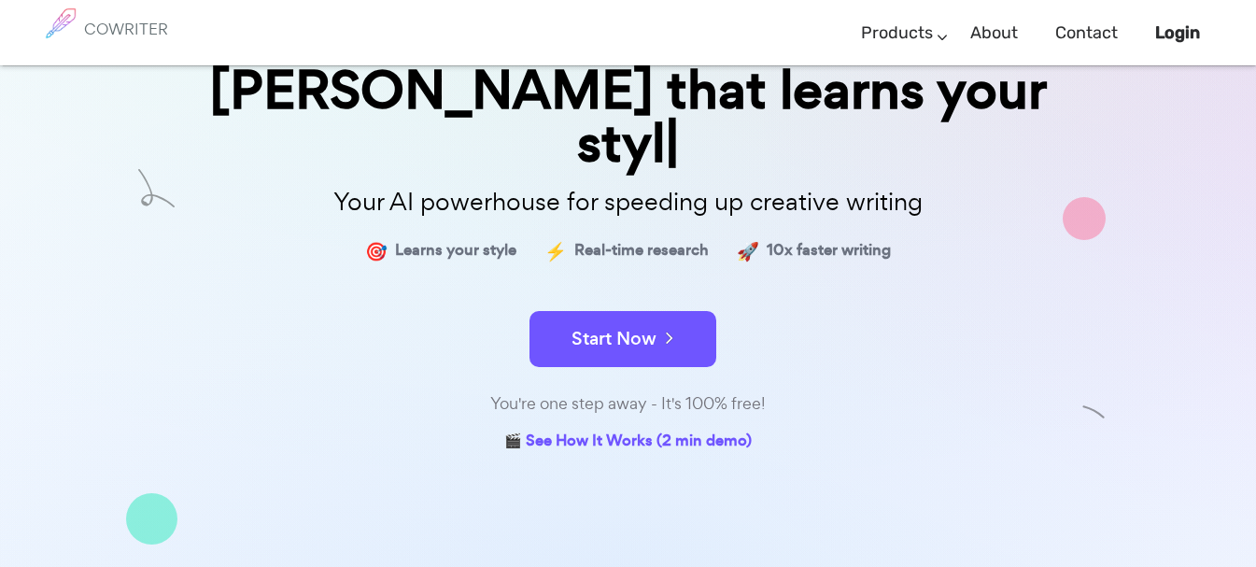
scroll to position [231, 0]
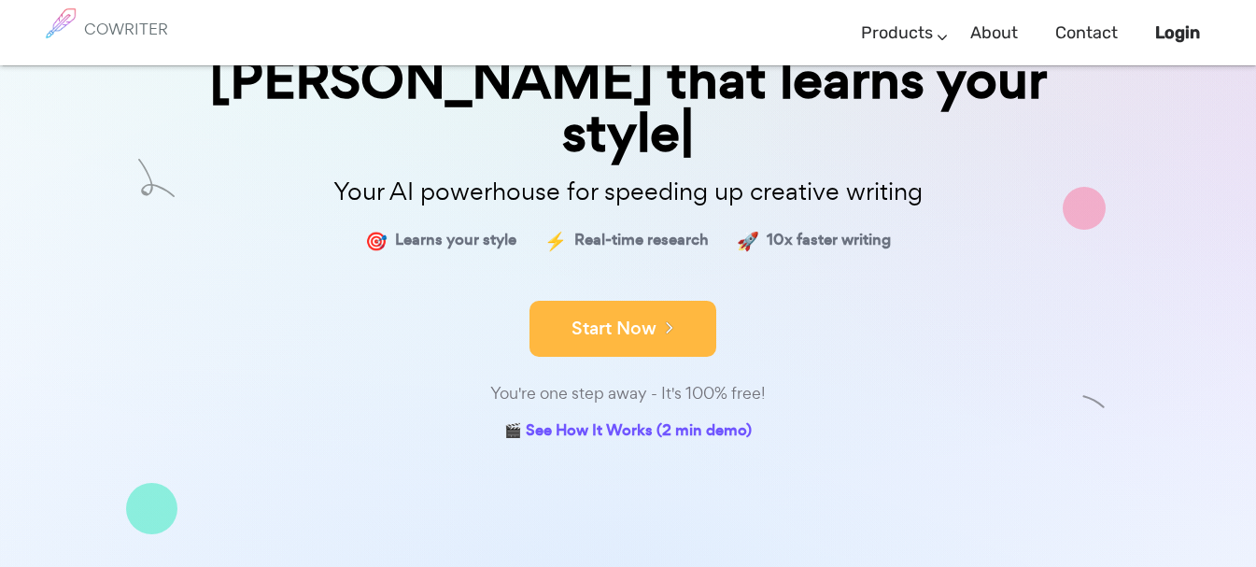
click at [625, 301] on button "Start Now" at bounding box center [622, 329] width 187 height 56
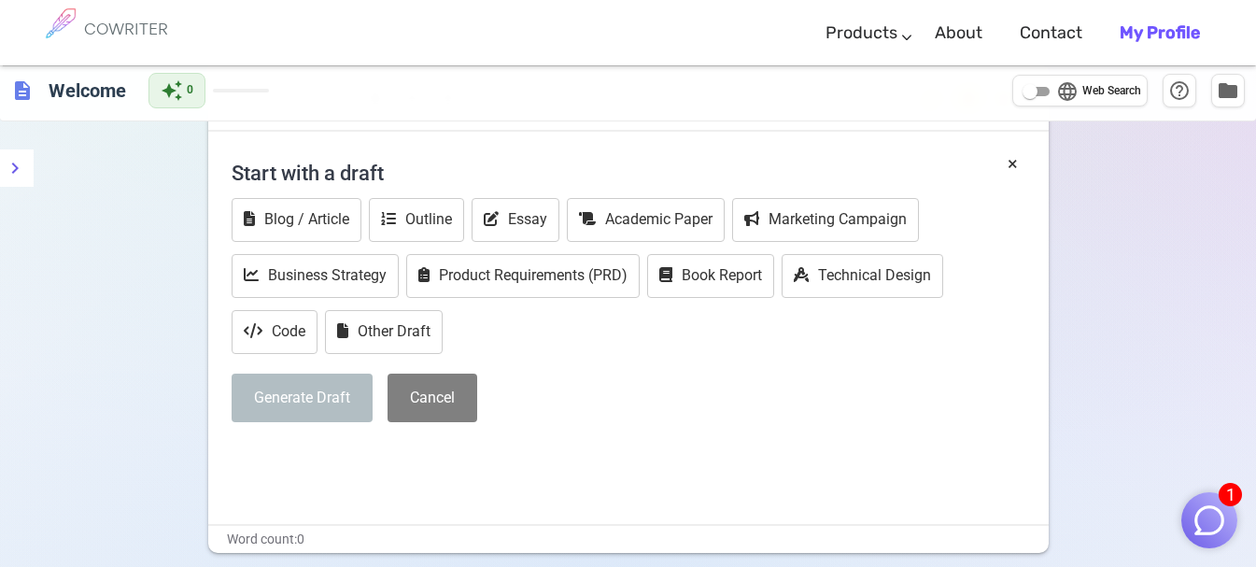
scroll to position [46, 0]
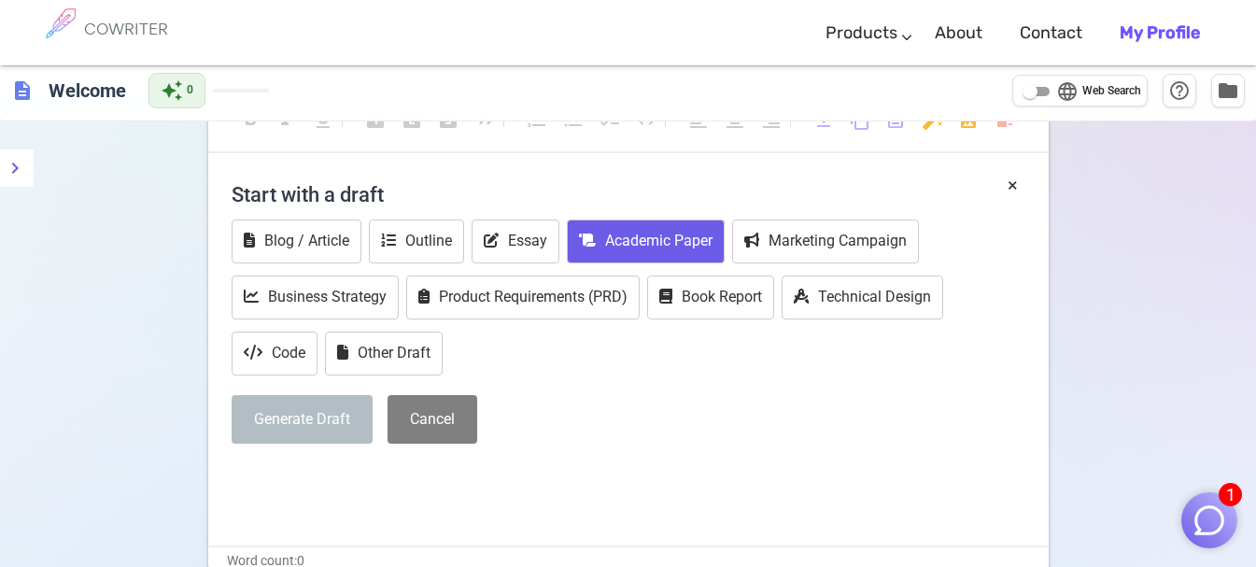
click at [637, 250] on button "Academic Paper" at bounding box center [646, 241] width 158 height 44
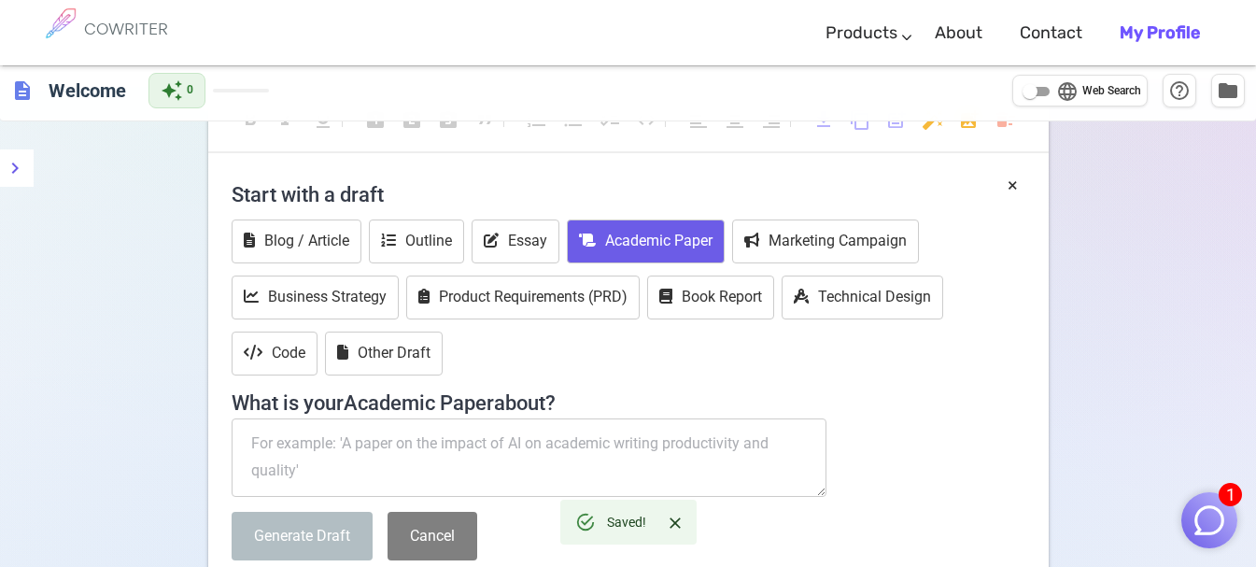
click at [540, 433] on textarea at bounding box center [529, 457] width 596 height 78
paste textarea "l'existence d'un facteur crucial, souvent négligé par l'économie classique : la…"
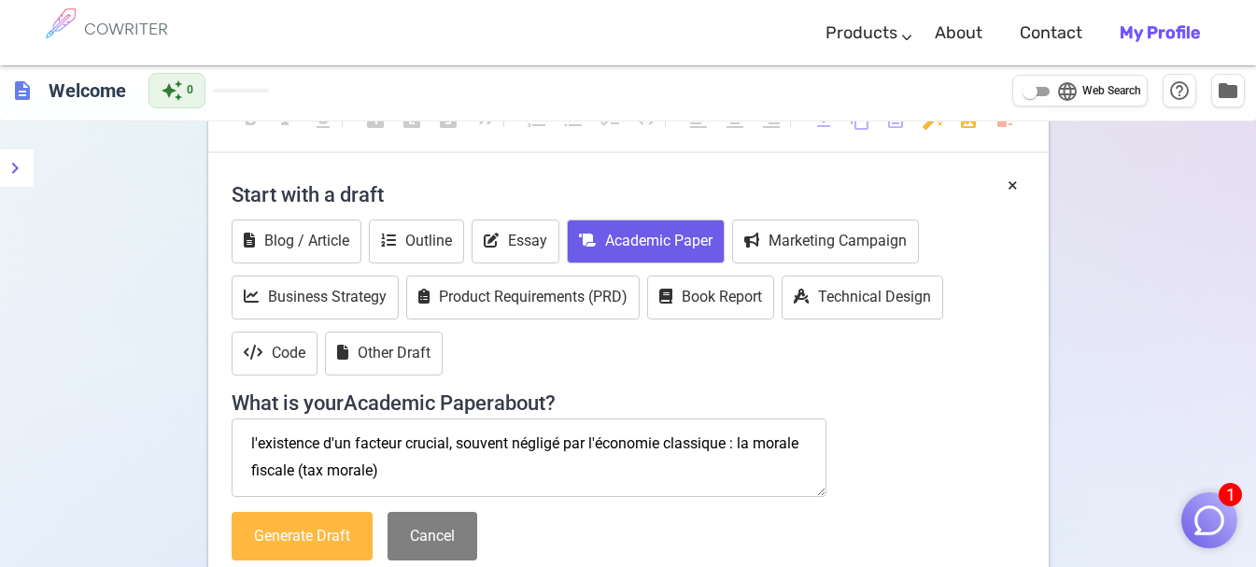
type textarea "l'existence d'un facteur crucial, souvent négligé par l'économie classique : la…"
click at [330, 540] on button "Generate Draft" at bounding box center [301, 536] width 141 height 49
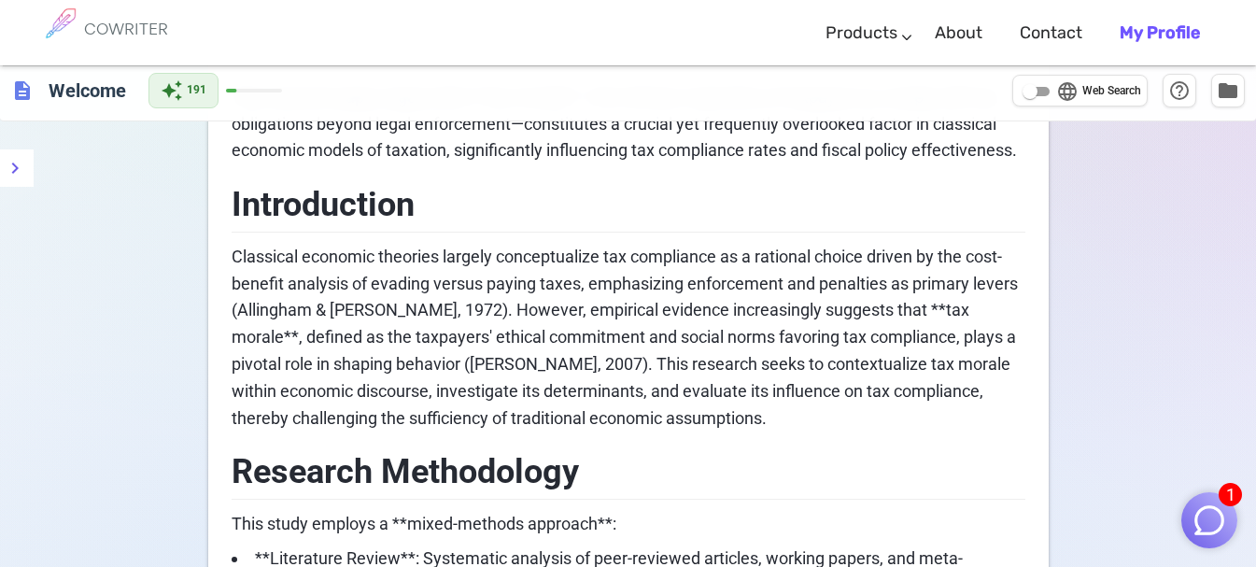
scroll to position [414, 0]
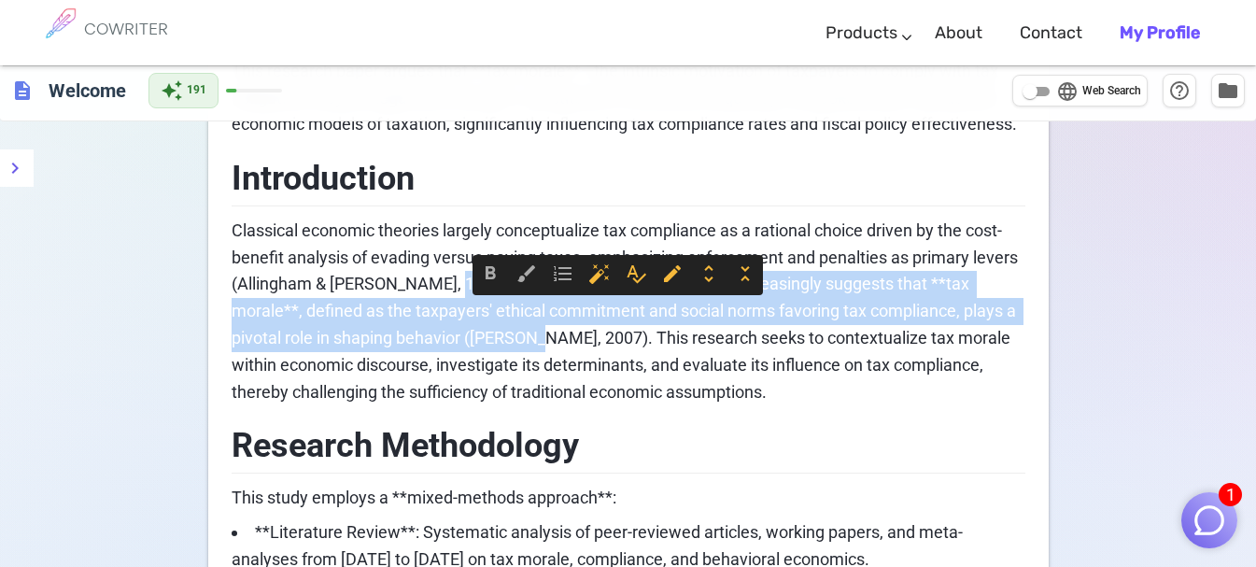
drag, startPoint x: 456, startPoint y: 304, endPoint x: 525, endPoint y: 372, distance: 96.4
click at [525, 372] on span "Classical economic theories largely conceptualize tax compliance as a rational …" at bounding box center [626, 310] width 790 height 181
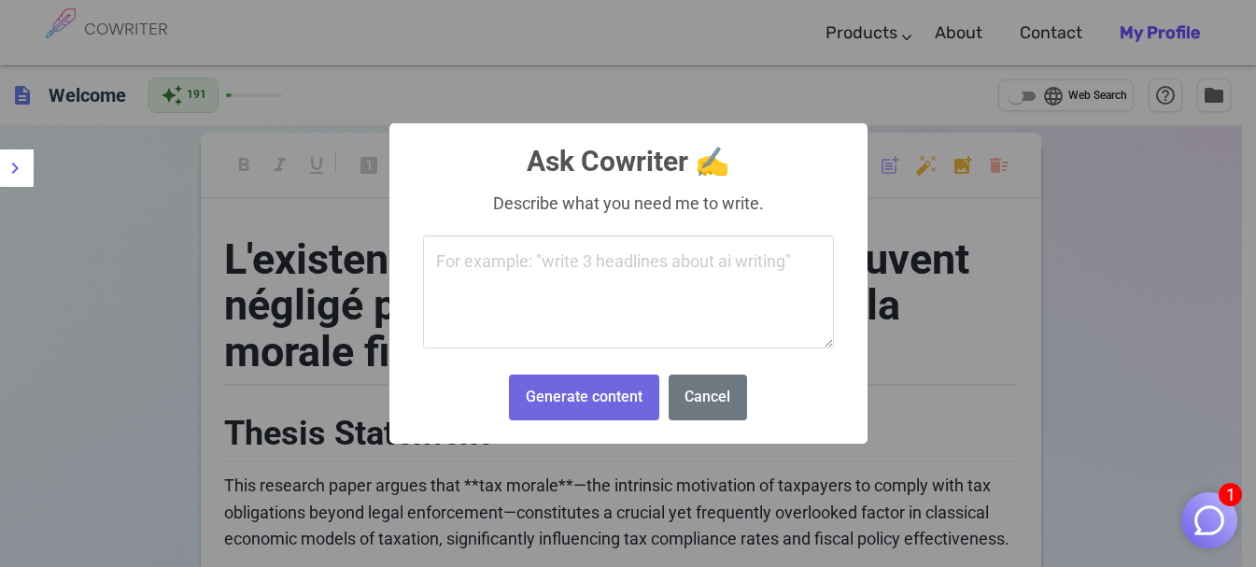
click at [717, 279] on textarea at bounding box center [628, 292] width 411 height 114
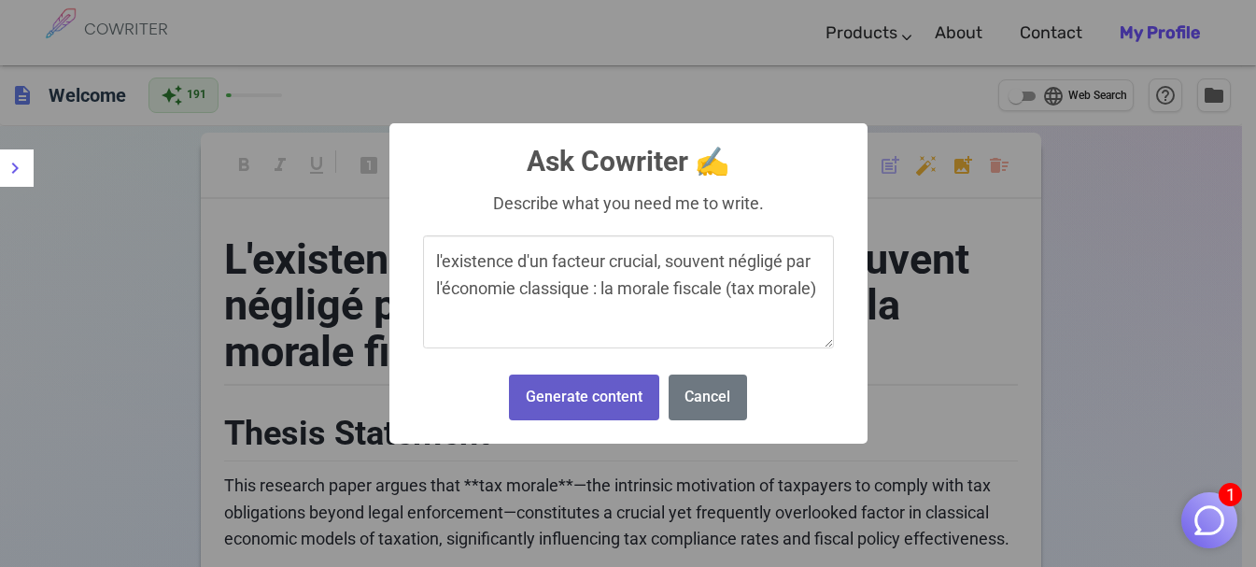
type textarea "l'existence d'un facteur crucial, souvent négligé par l'économie classique : la…"
click at [562, 395] on button "Generate content" at bounding box center [583, 397] width 149 height 46
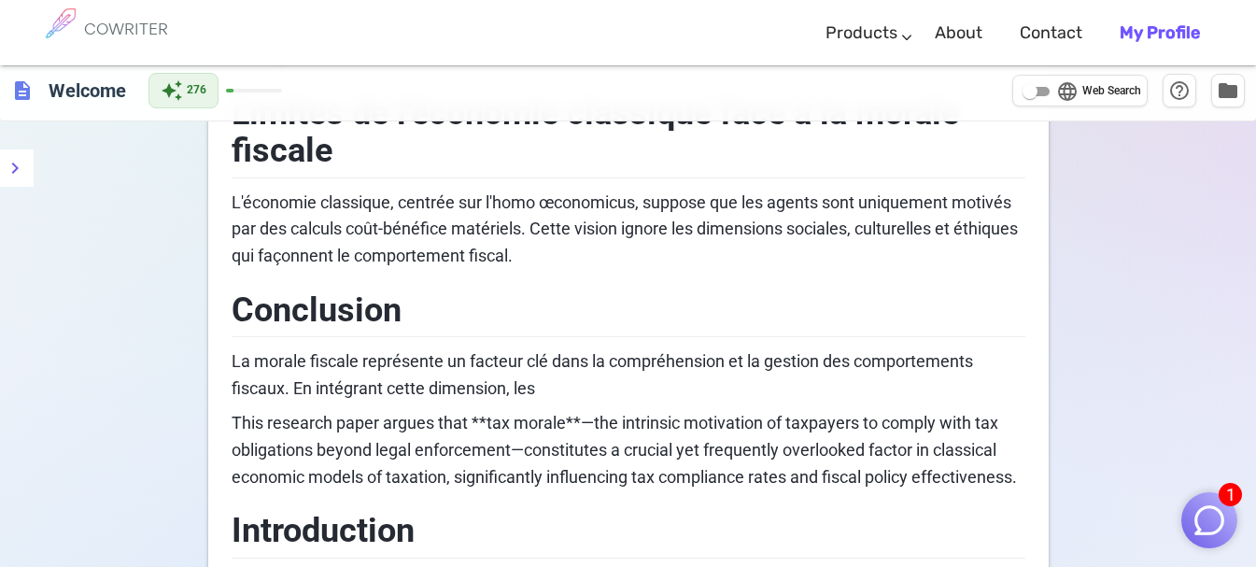
scroll to position [1342, 0]
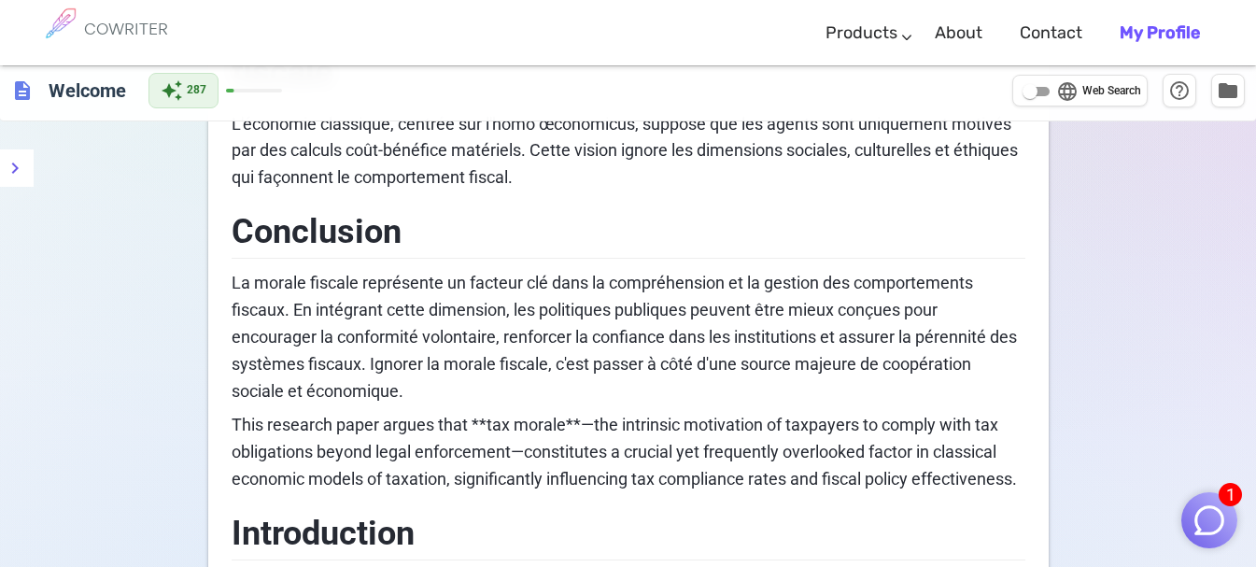
click at [657, 209] on h2 "Conclusion" at bounding box center [627, 229] width 793 height 61
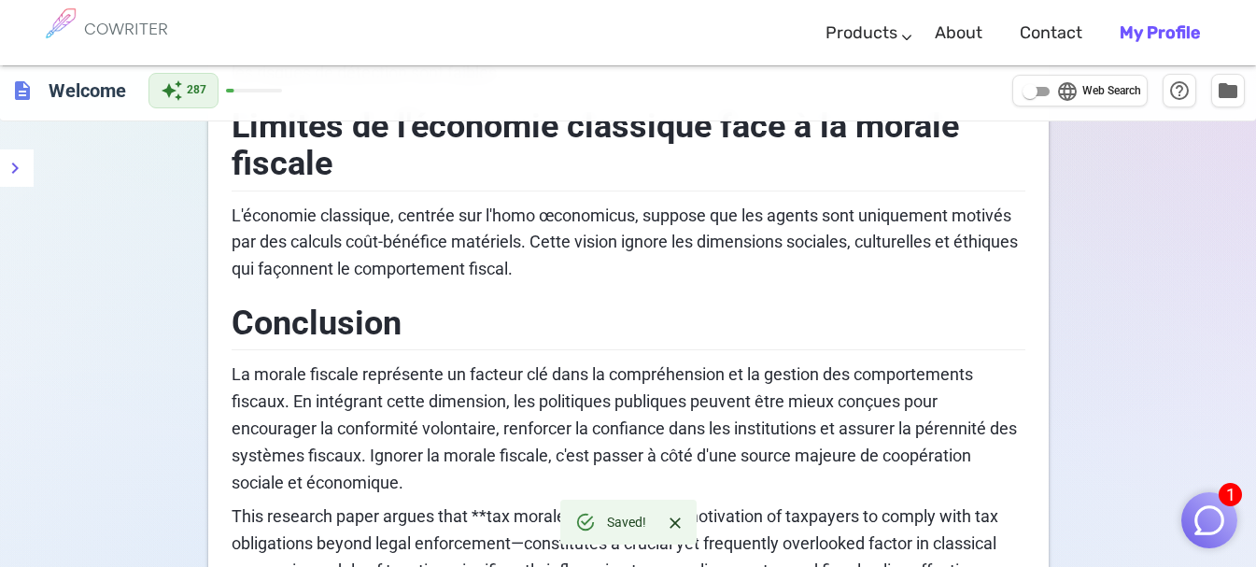
scroll to position [1212, 0]
